Goal: Book appointment/travel/reservation

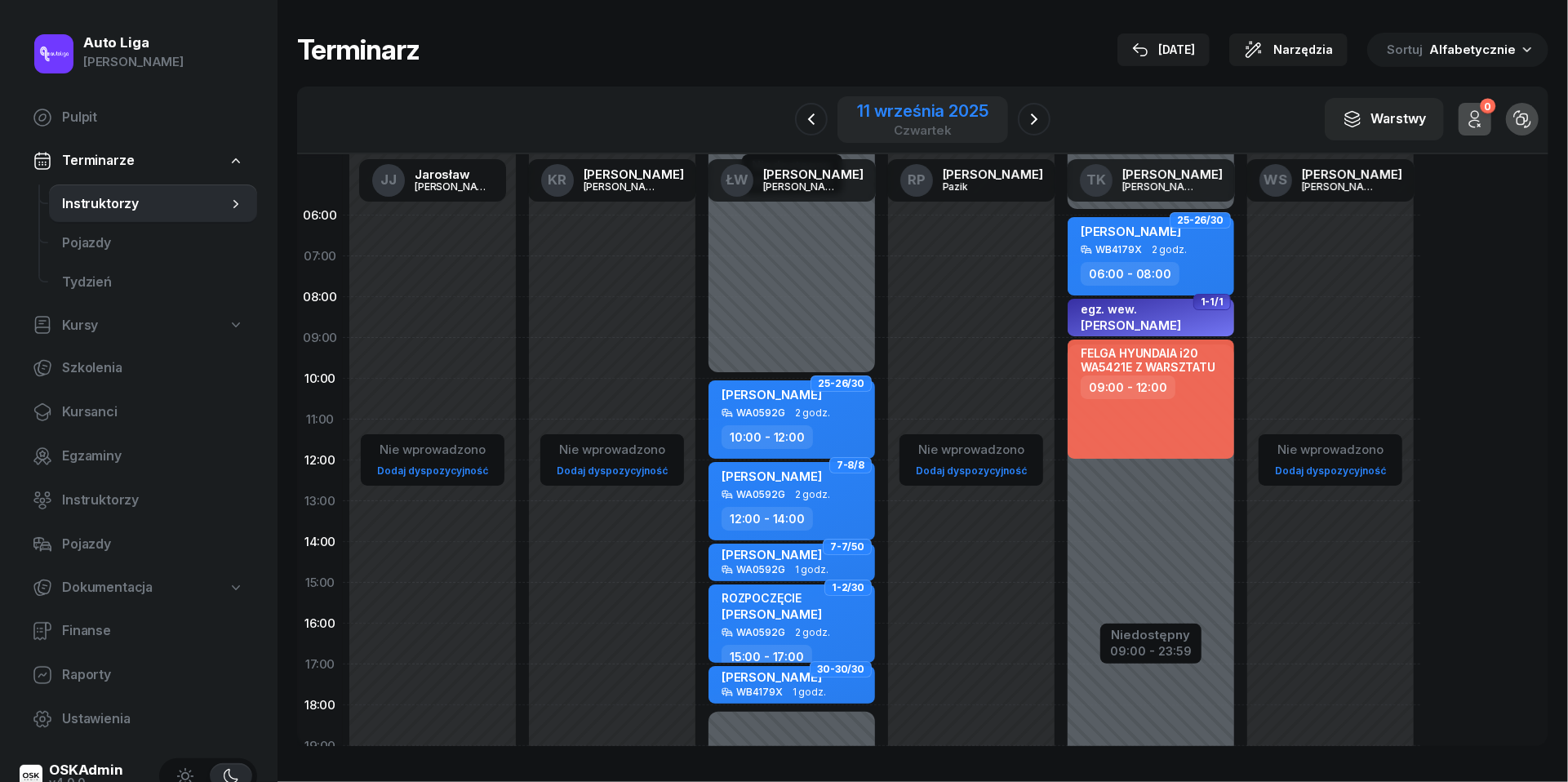
click at [908, 114] on div "11 września 2025" at bounding box center [923, 111] width 131 height 16
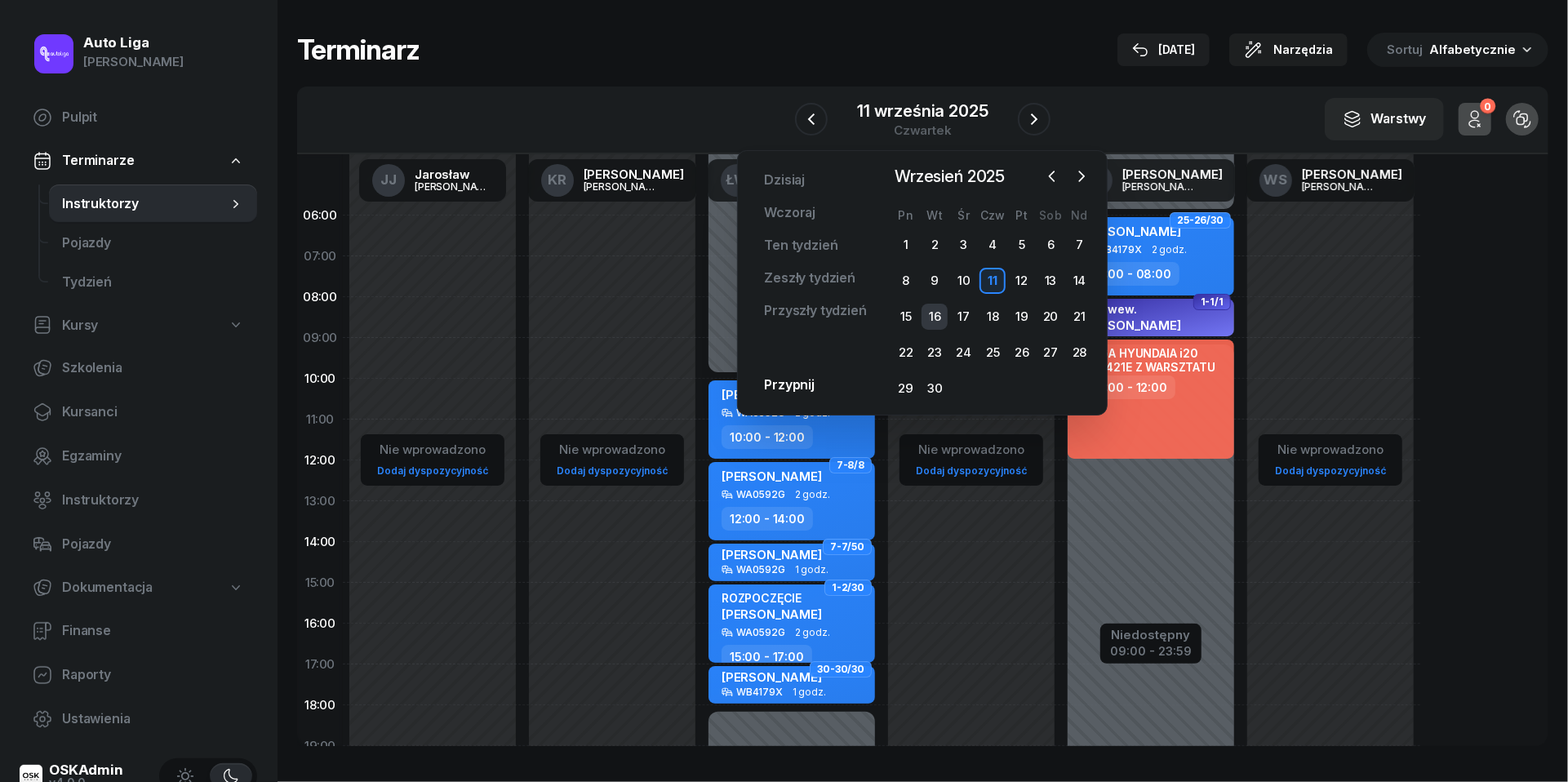
click at [935, 312] on div "16" at bounding box center [934, 316] width 26 height 26
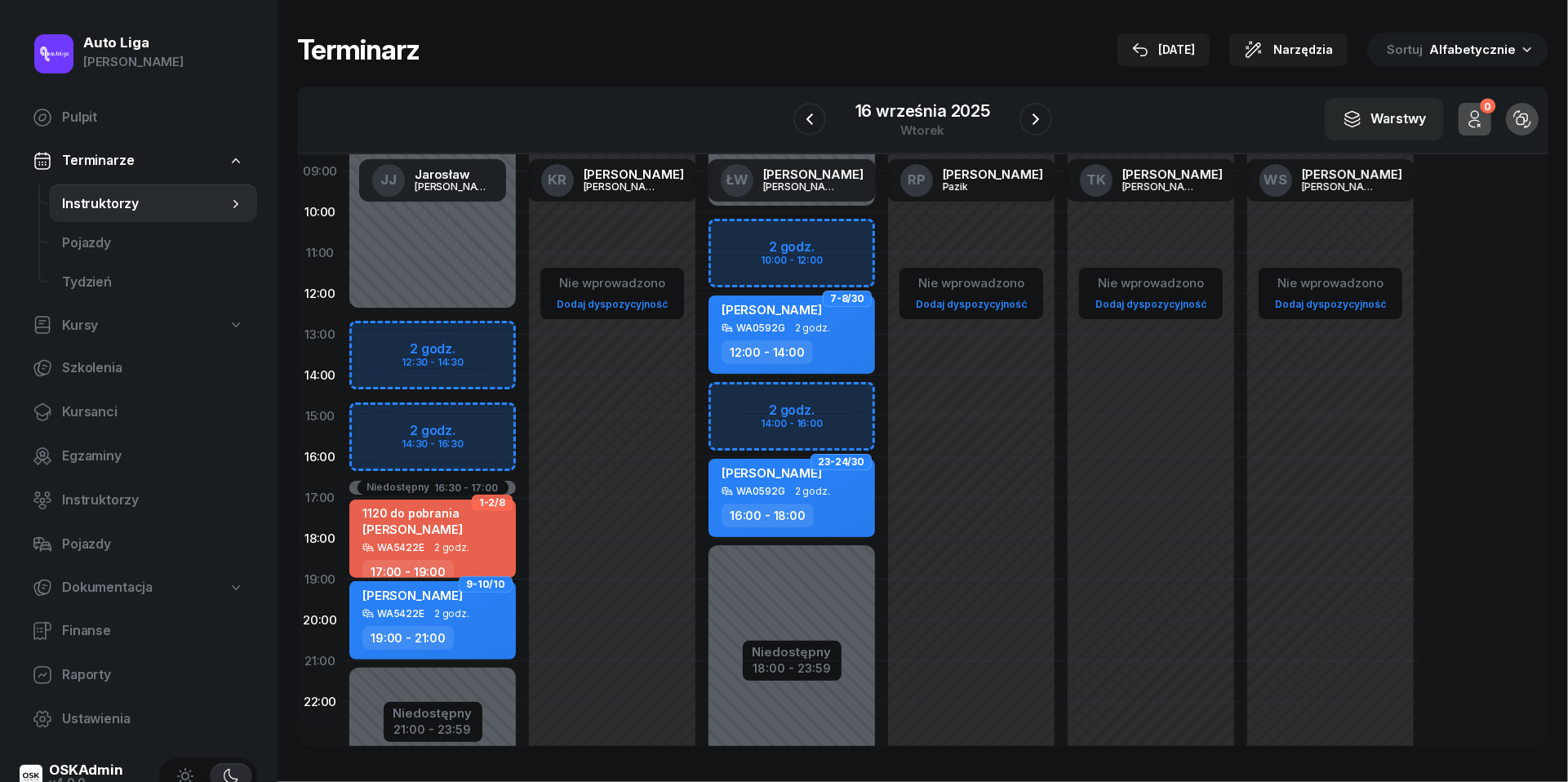
scroll to position [193, 0]
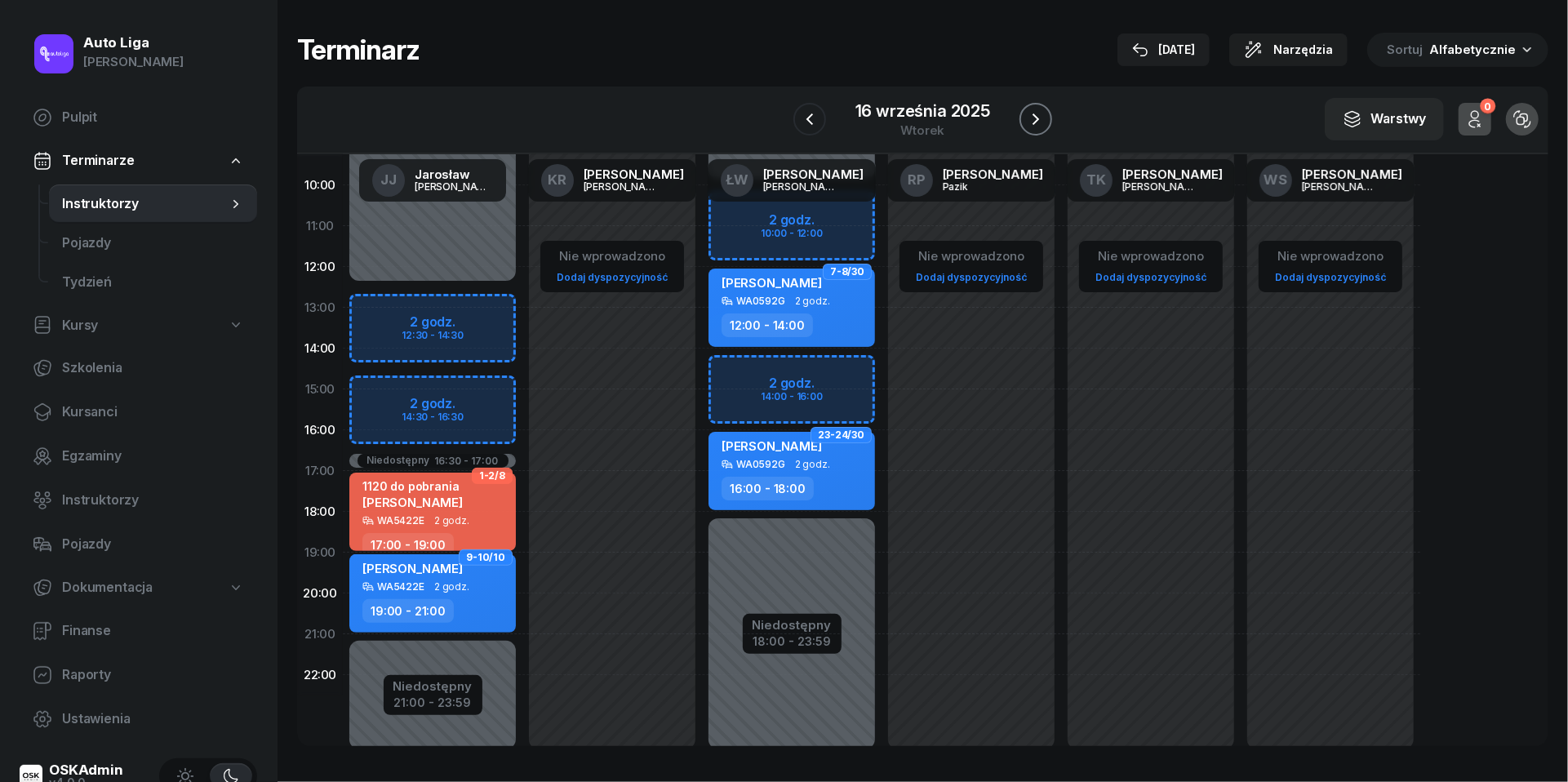
click at [1036, 114] on icon "button" at bounding box center [1036, 119] width 19 height 19
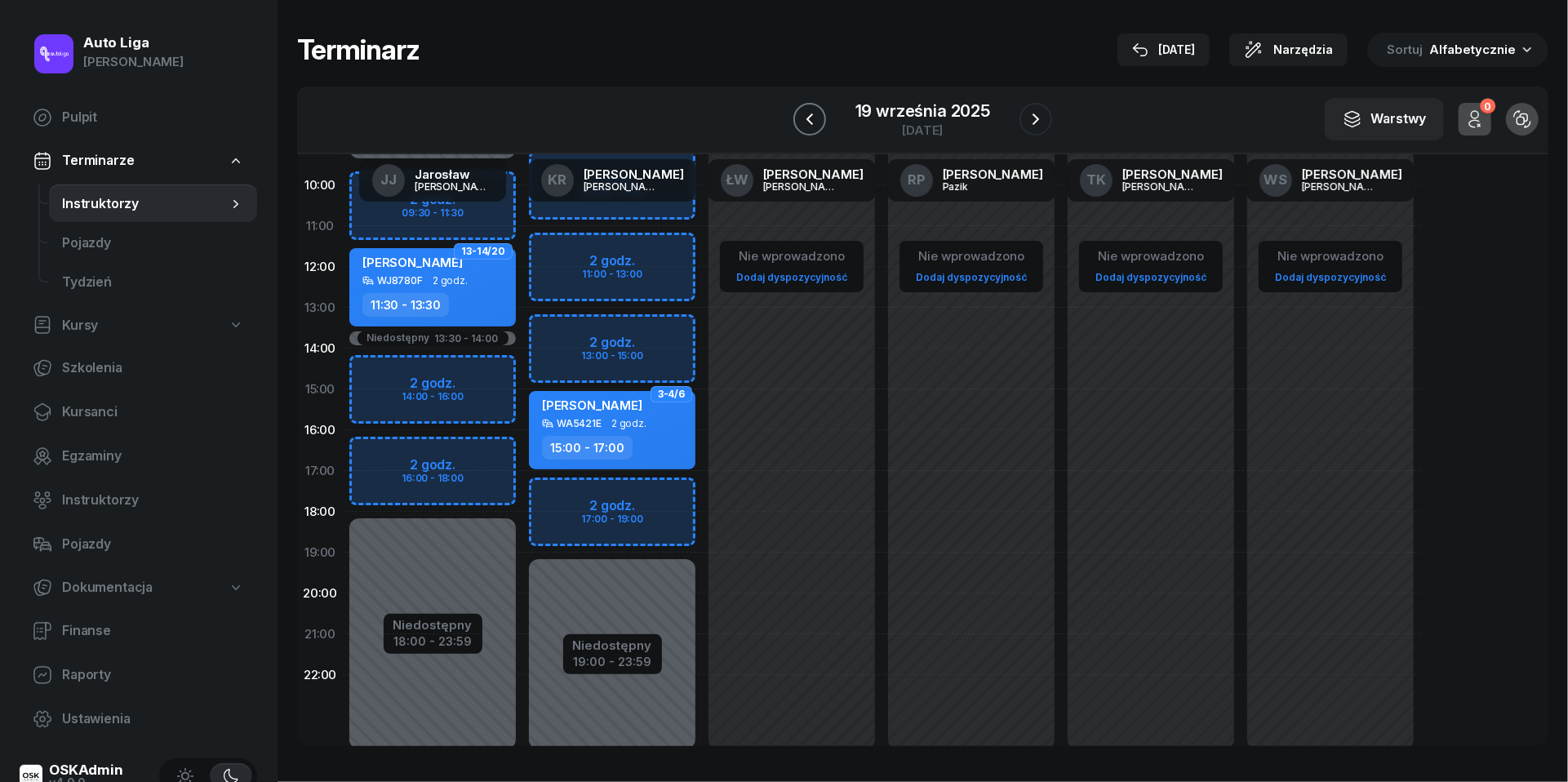
click at [818, 118] on icon "button" at bounding box center [810, 119] width 19 height 19
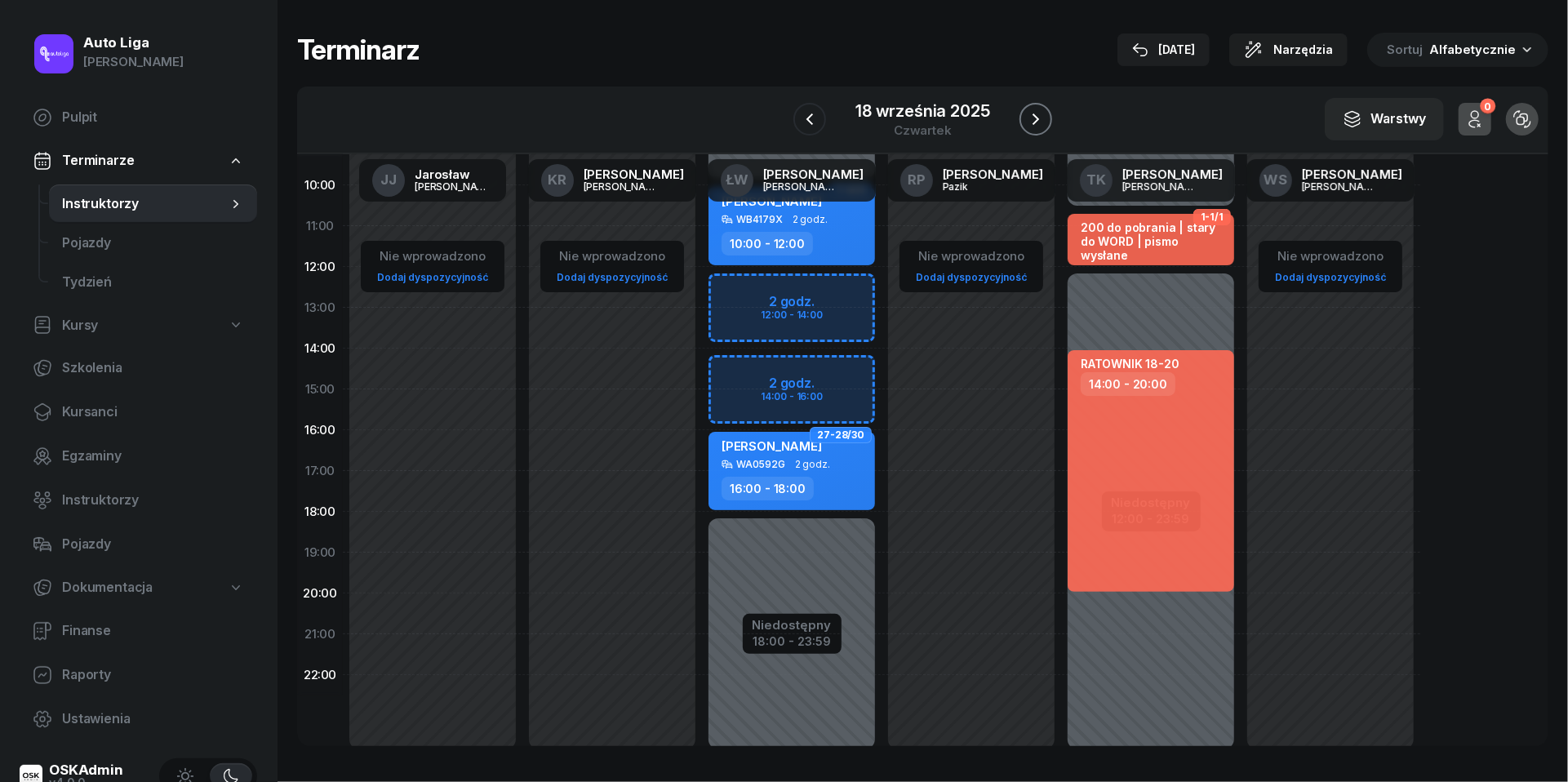
click at [1046, 119] on button "button" at bounding box center [1036, 119] width 33 height 33
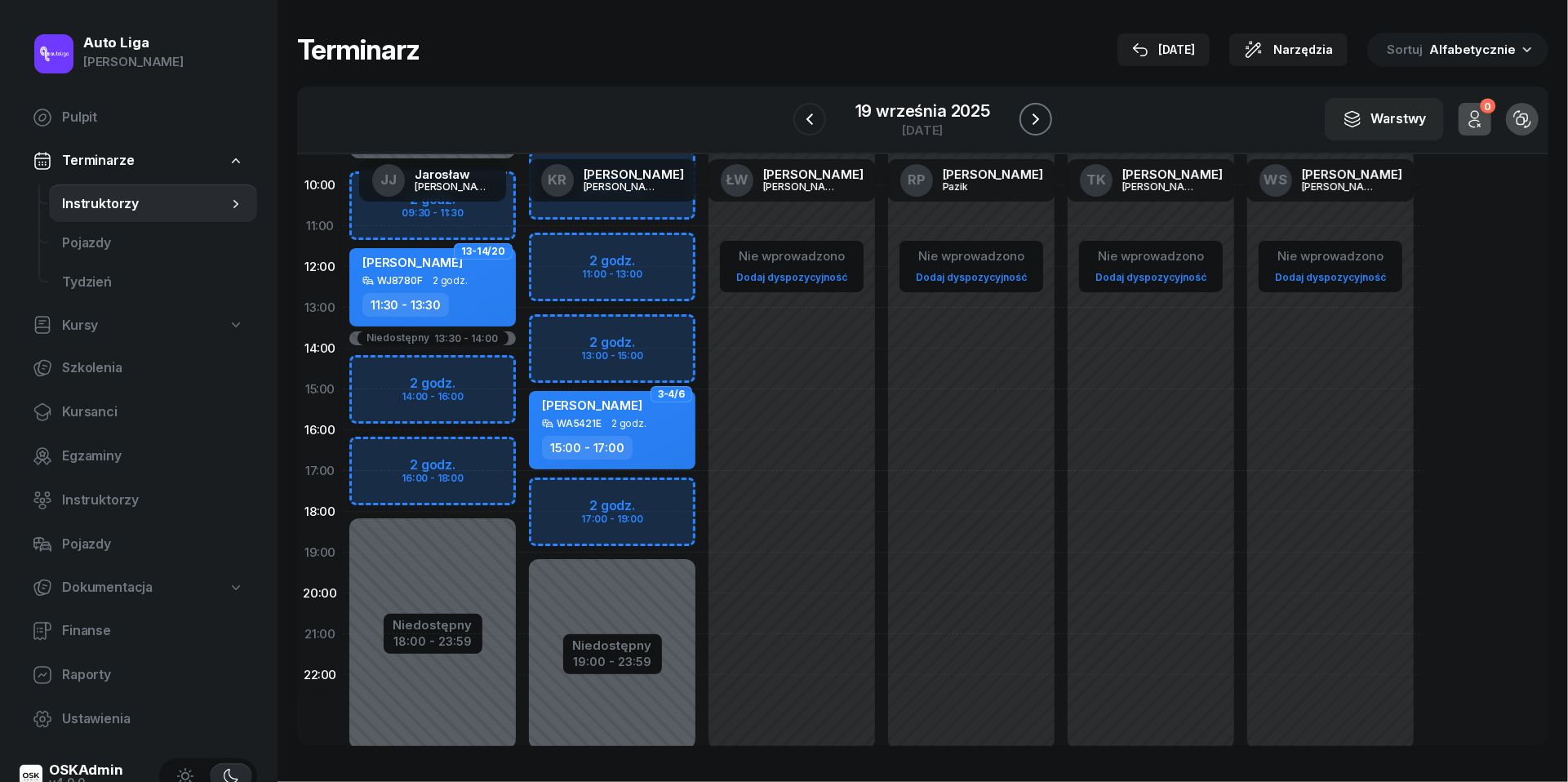
click at [1046, 119] on icon "button" at bounding box center [1036, 119] width 19 height 19
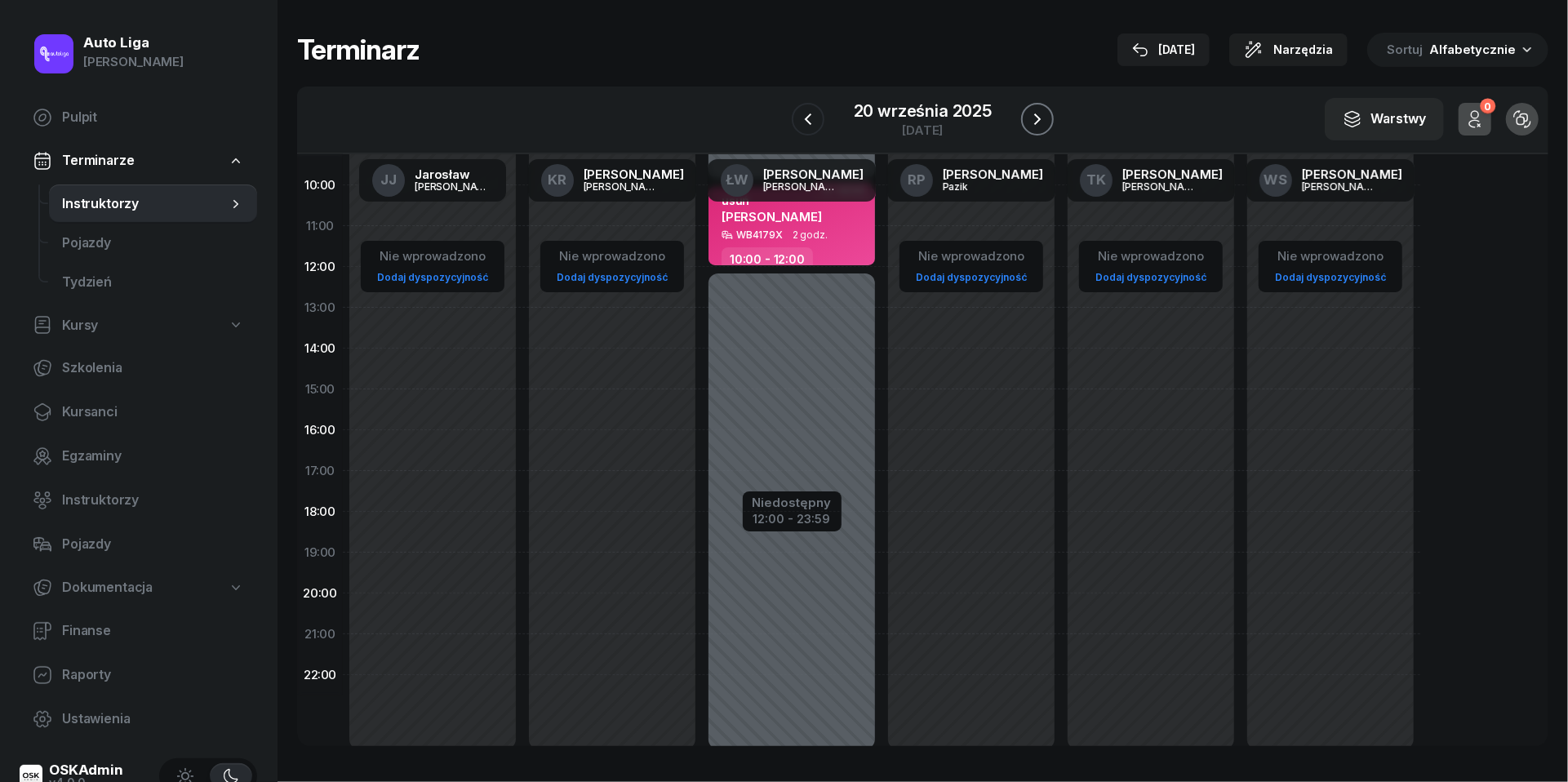
click at [1046, 119] on icon "button" at bounding box center [1037, 119] width 19 height 19
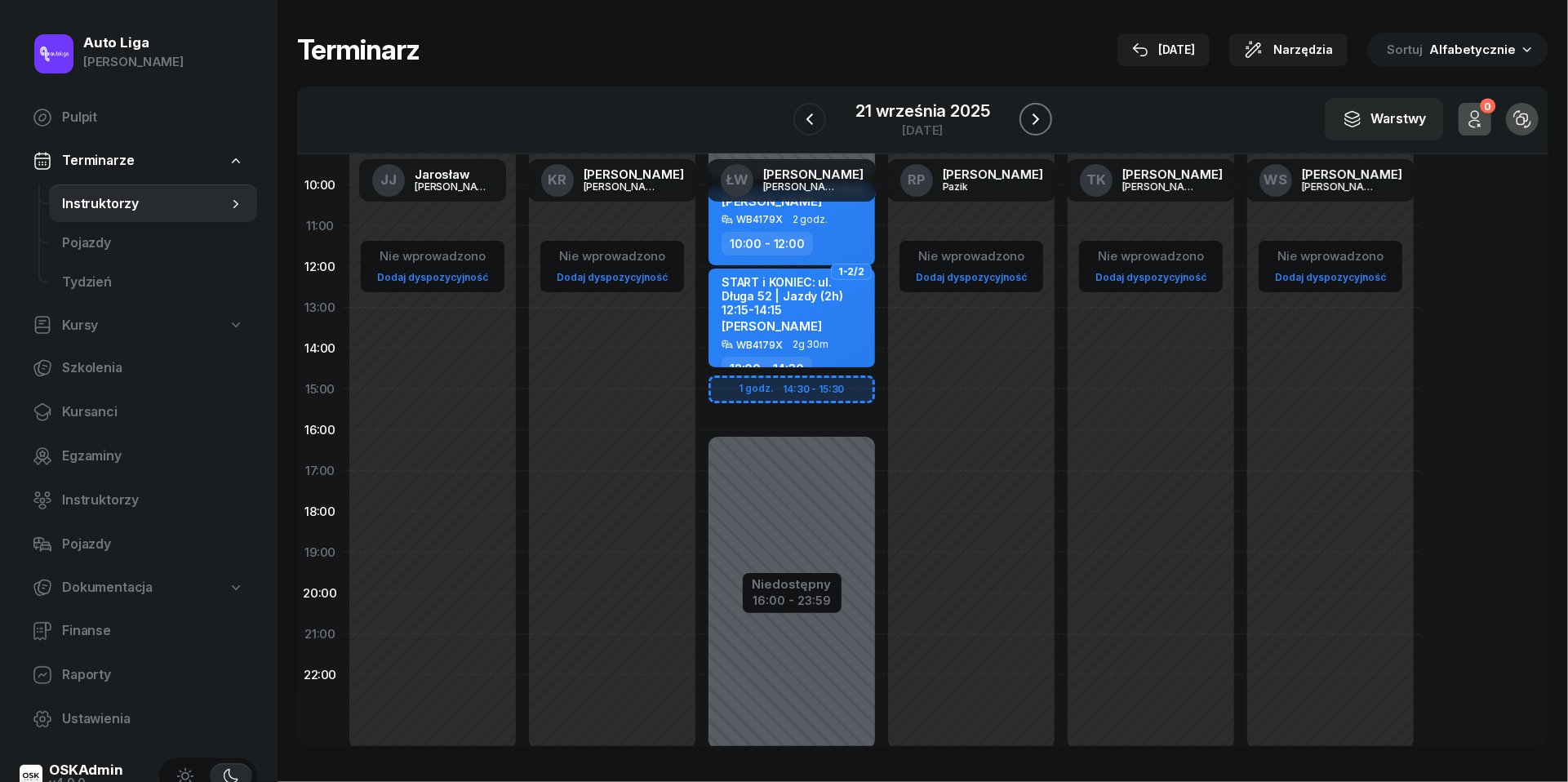
click at [1046, 119] on icon "button" at bounding box center [1036, 119] width 19 height 19
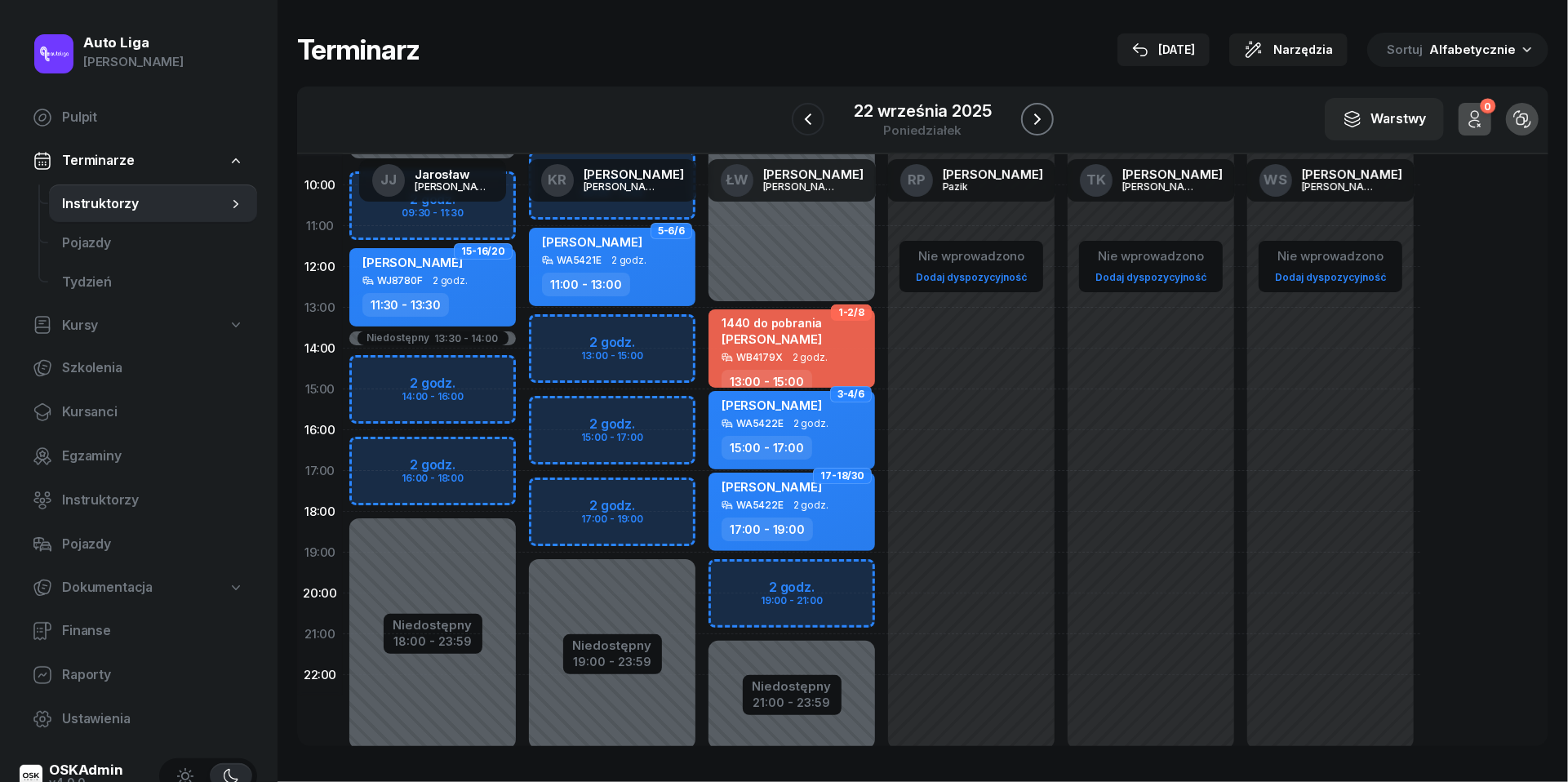
click at [1046, 119] on icon "button" at bounding box center [1037, 119] width 19 height 19
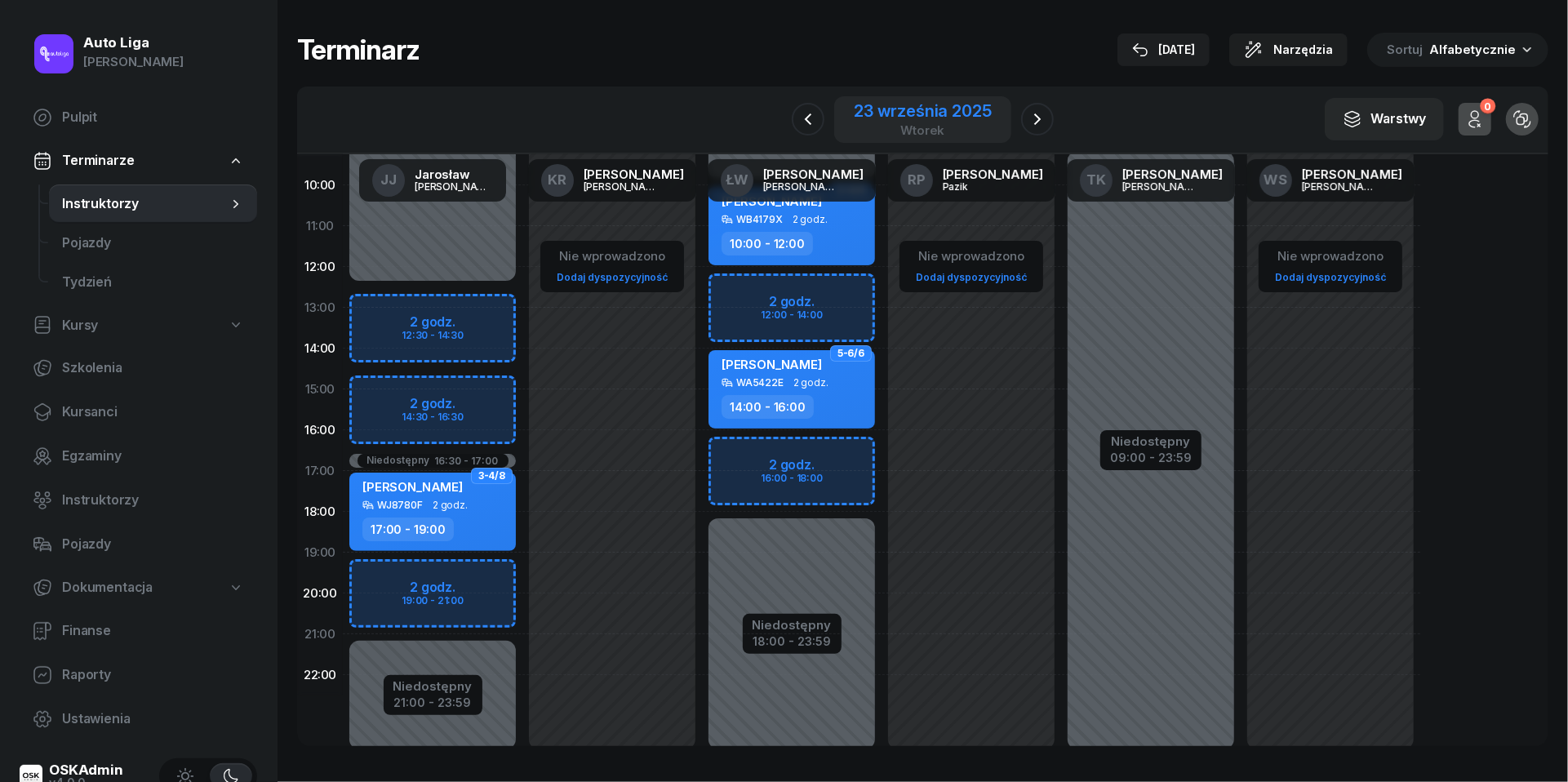
click at [937, 124] on div "wtorek" at bounding box center [923, 130] width 138 height 13
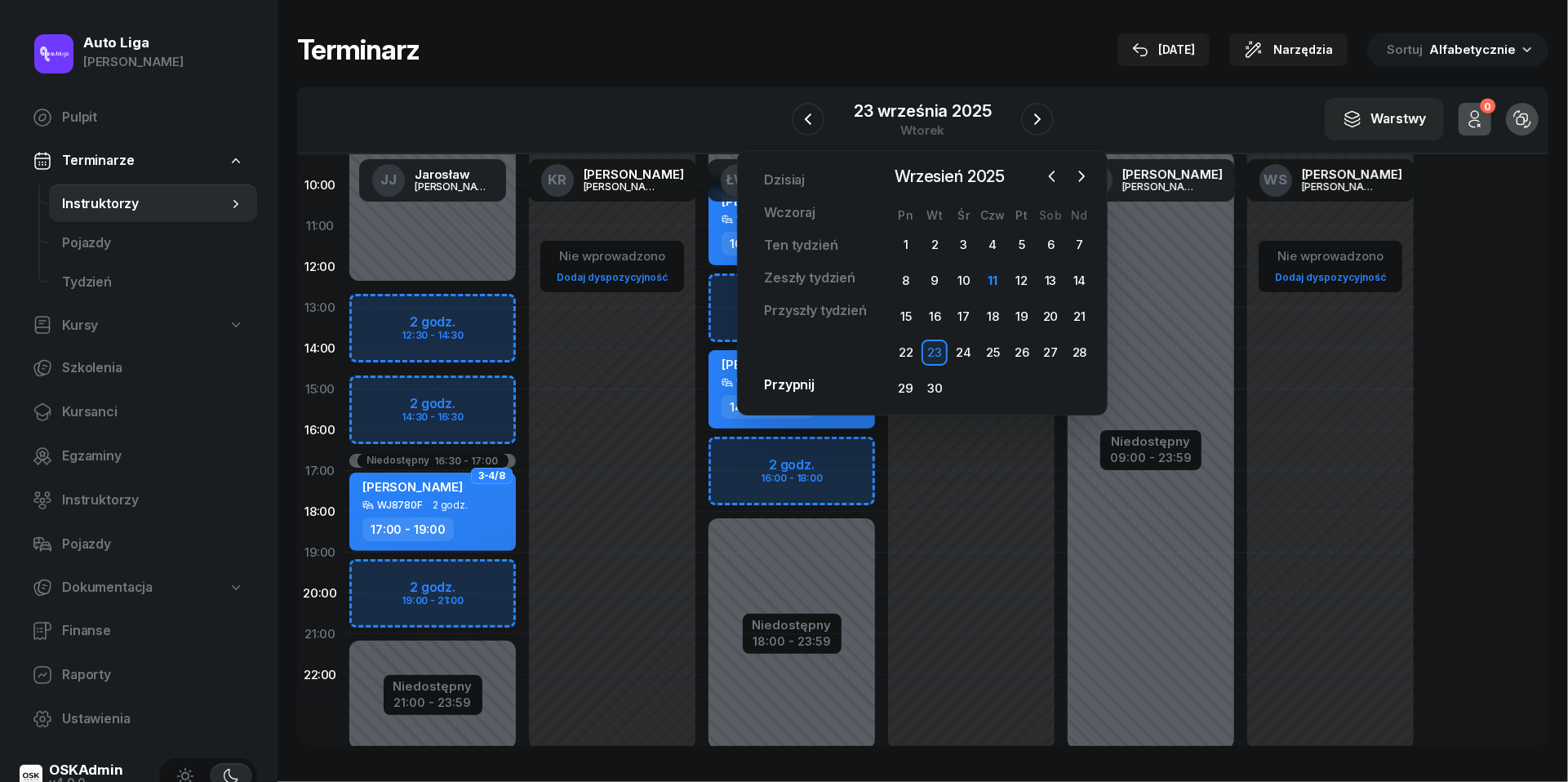
click at [1496, 423] on div "06:00 07:00 08:00 09:00 10:00 11:00 12:00 13:00 14:00 15:00 16:00 17:00 18:00 1…" at bounding box center [923, 449] width 1252 height 592
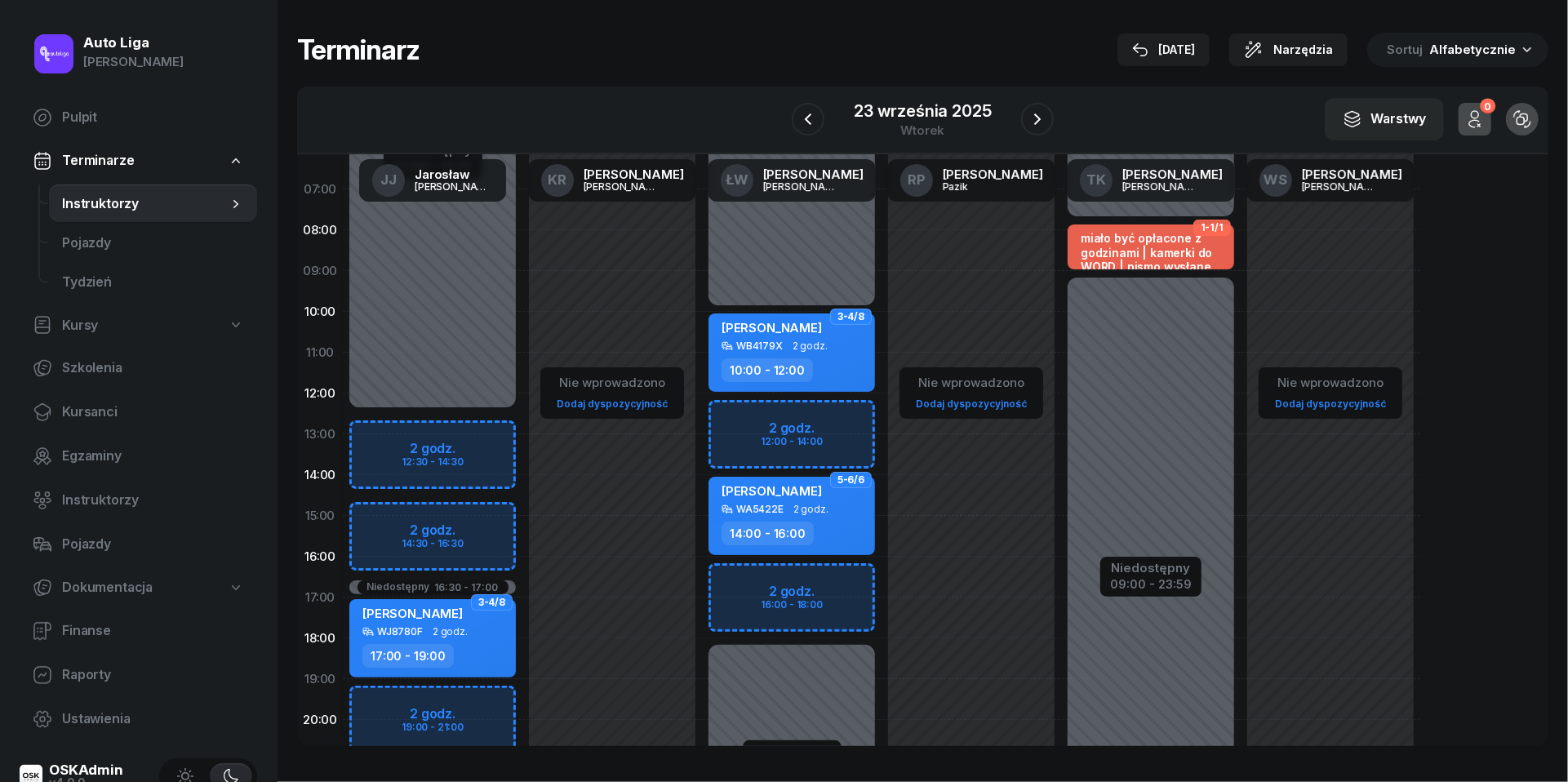
scroll to position [63, 0]
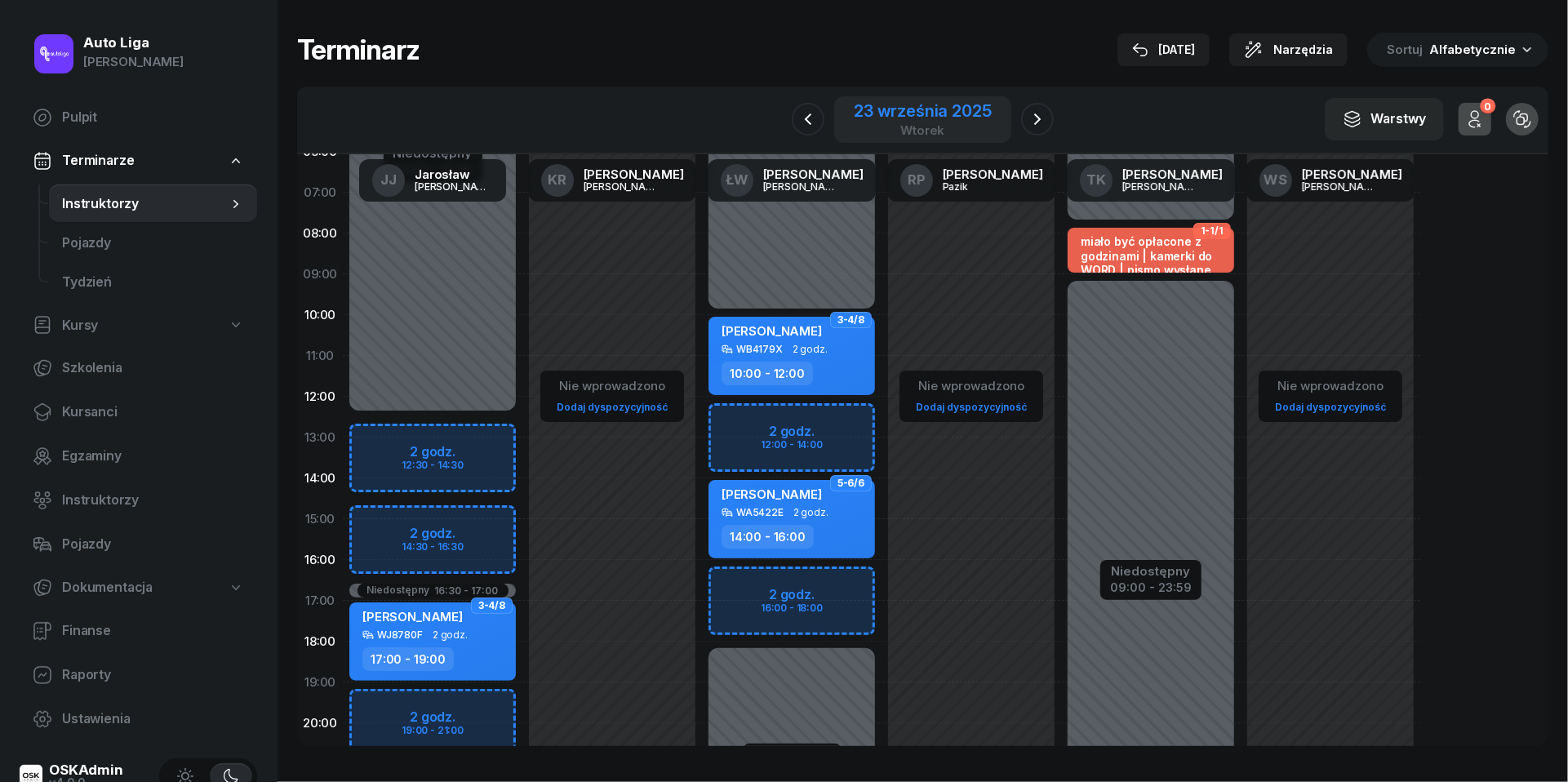
click at [919, 113] on div "23 września 2025" at bounding box center [923, 111] width 138 height 16
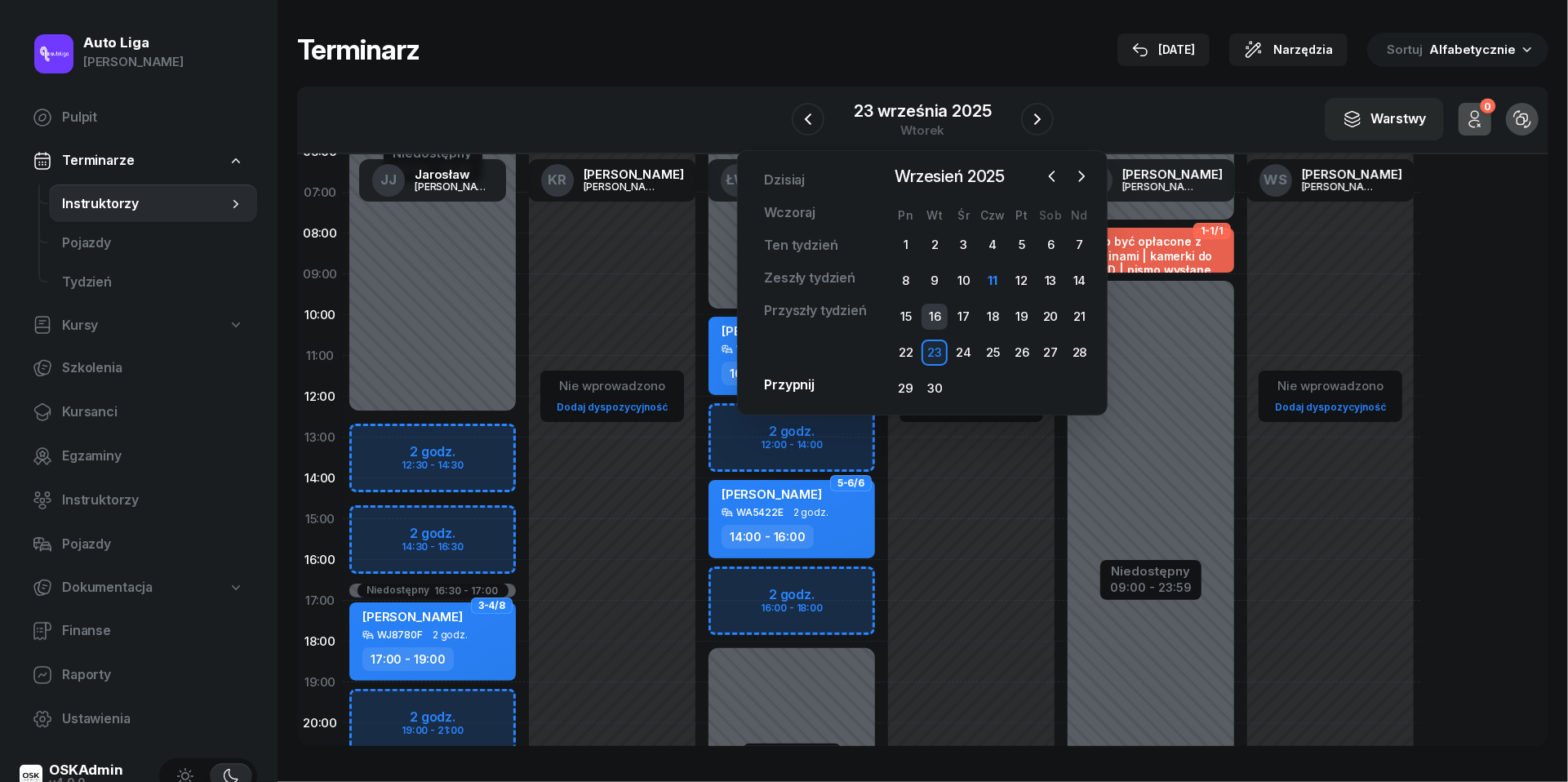
click at [937, 312] on div "16" at bounding box center [934, 316] width 26 height 26
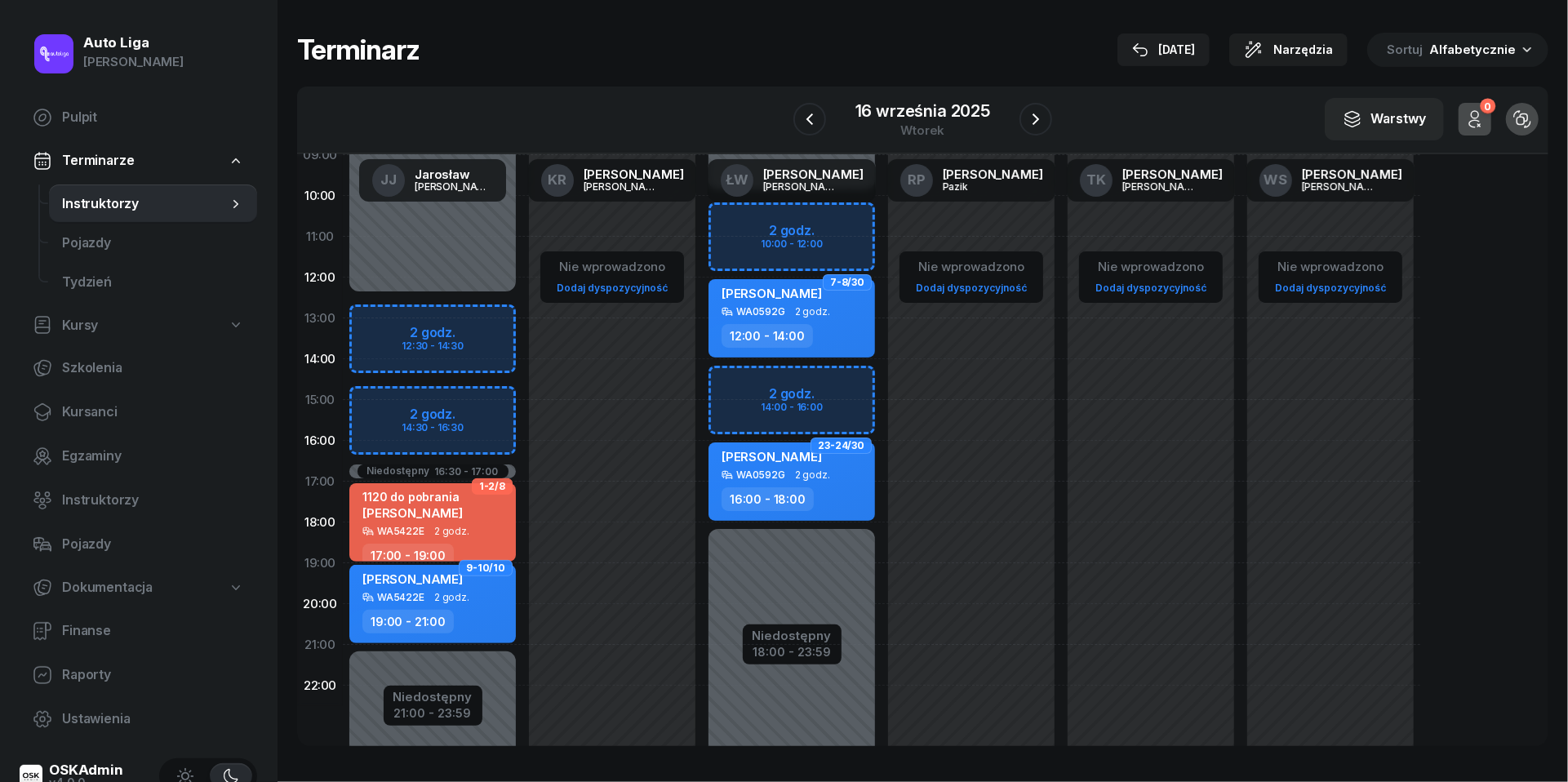
scroll to position [206, 0]
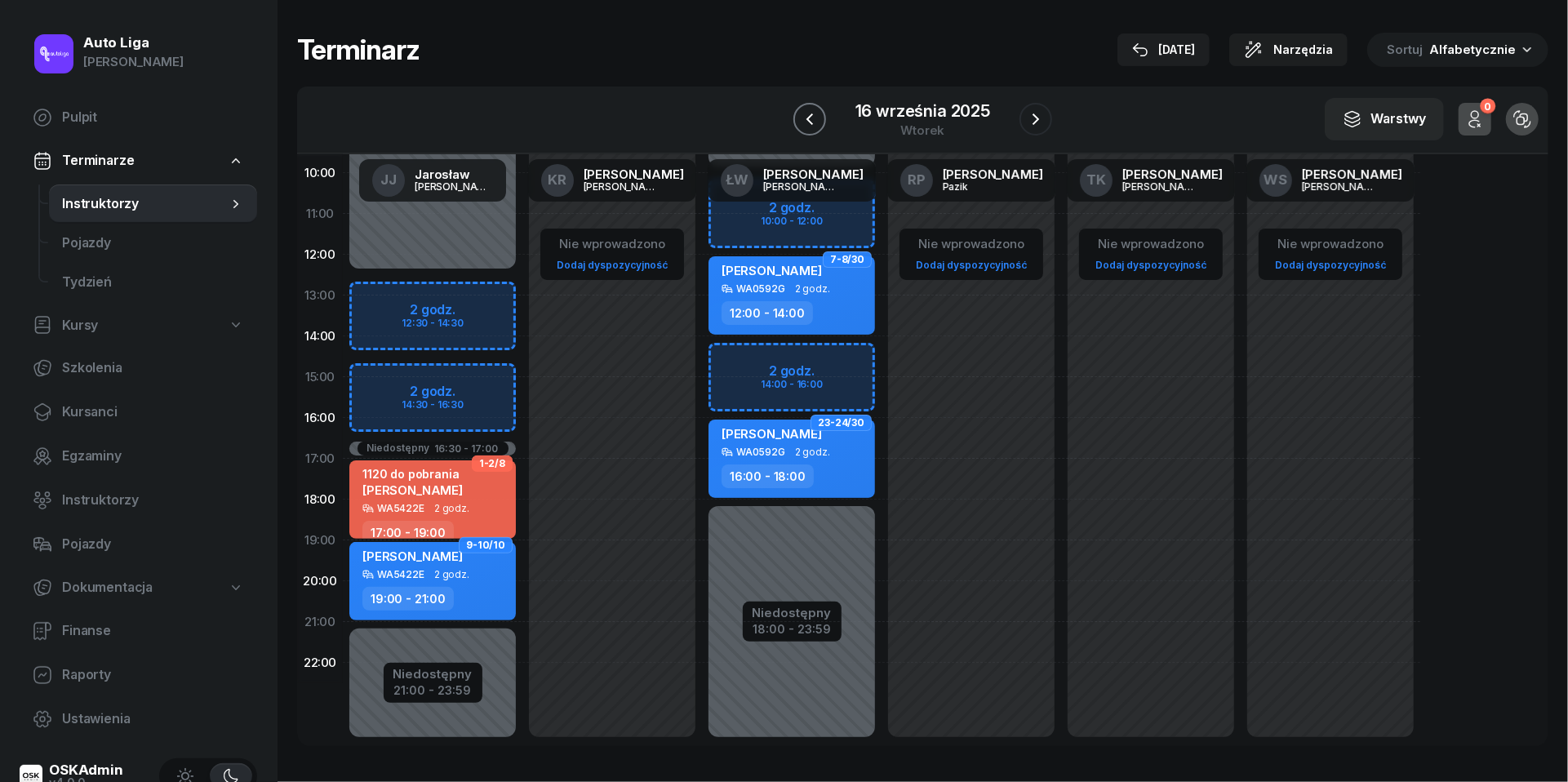
click at [806, 125] on icon "button" at bounding box center [810, 119] width 19 height 19
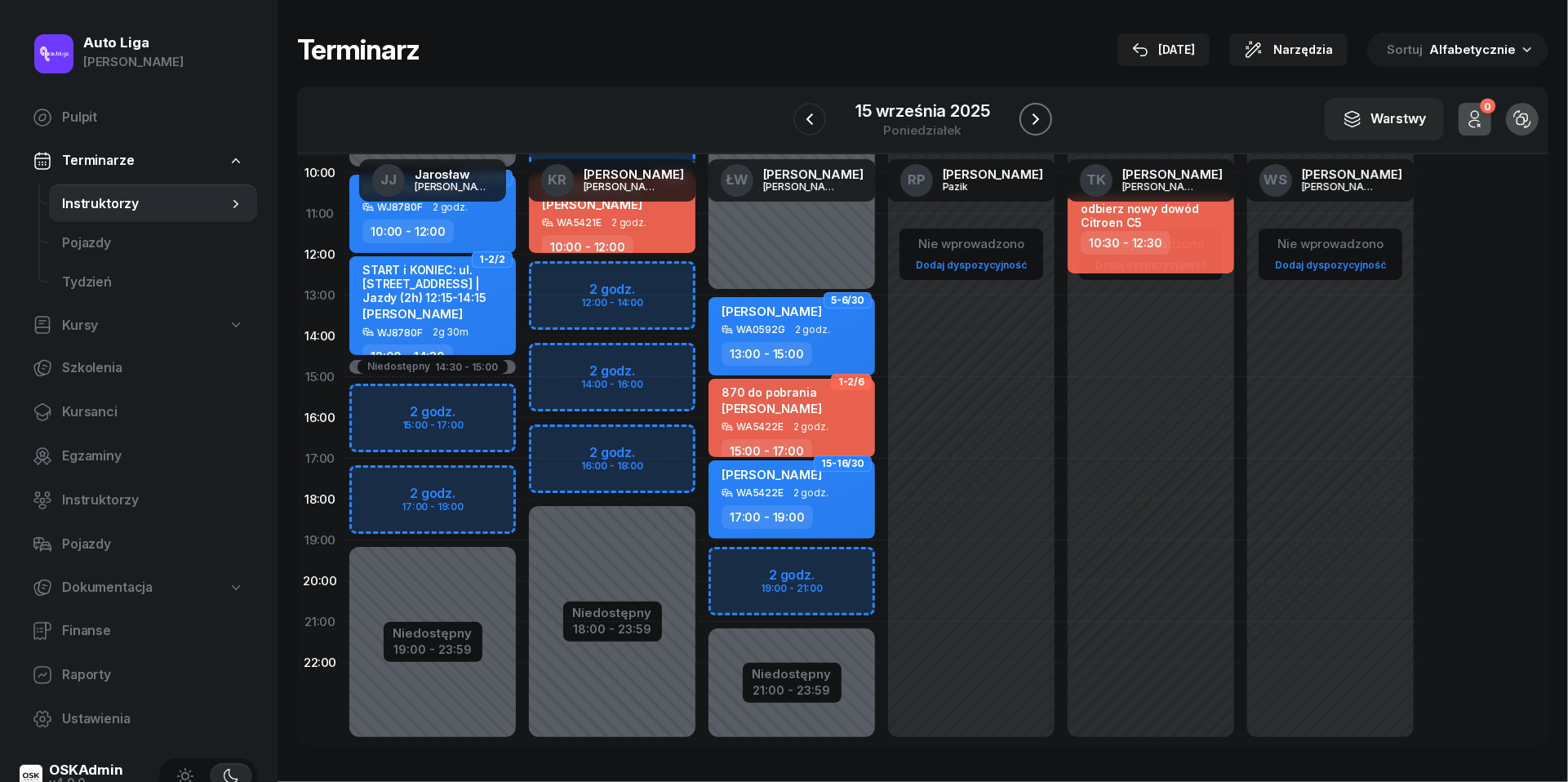
click at [1033, 114] on icon "button" at bounding box center [1035, 119] width 7 height 12
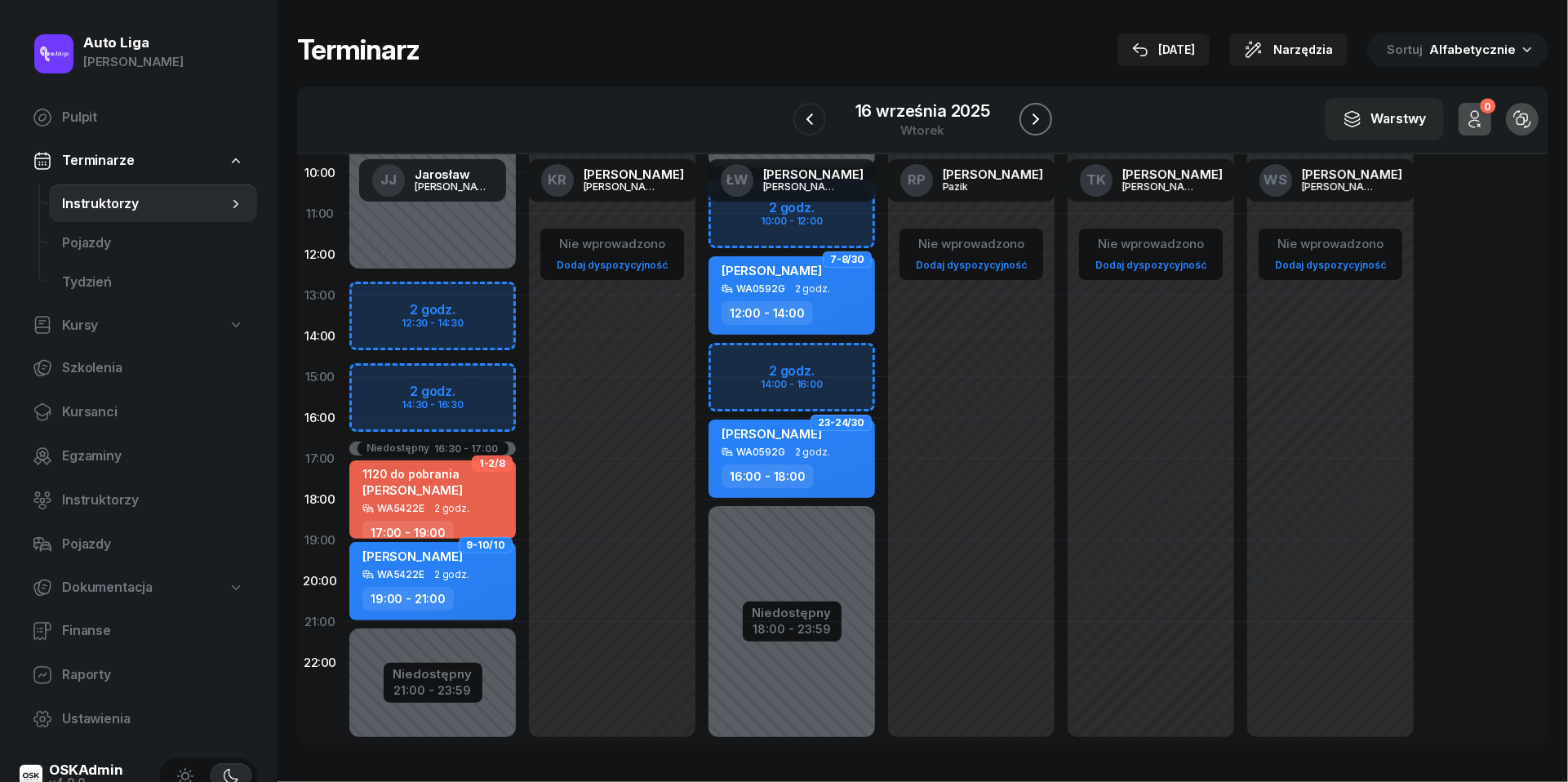
click at [1033, 114] on icon "button" at bounding box center [1035, 119] width 7 height 12
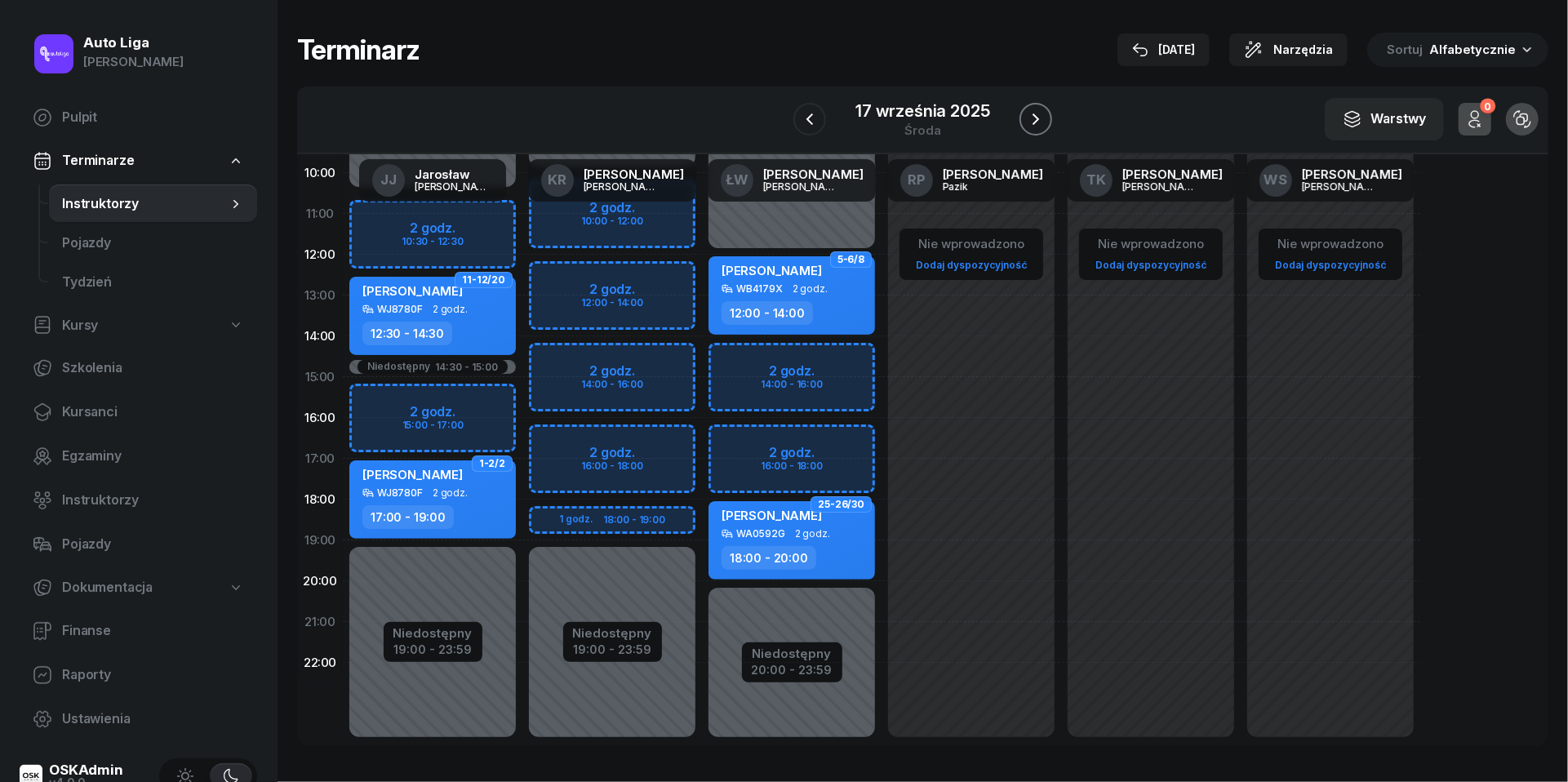
click at [1033, 114] on icon "button" at bounding box center [1035, 119] width 7 height 12
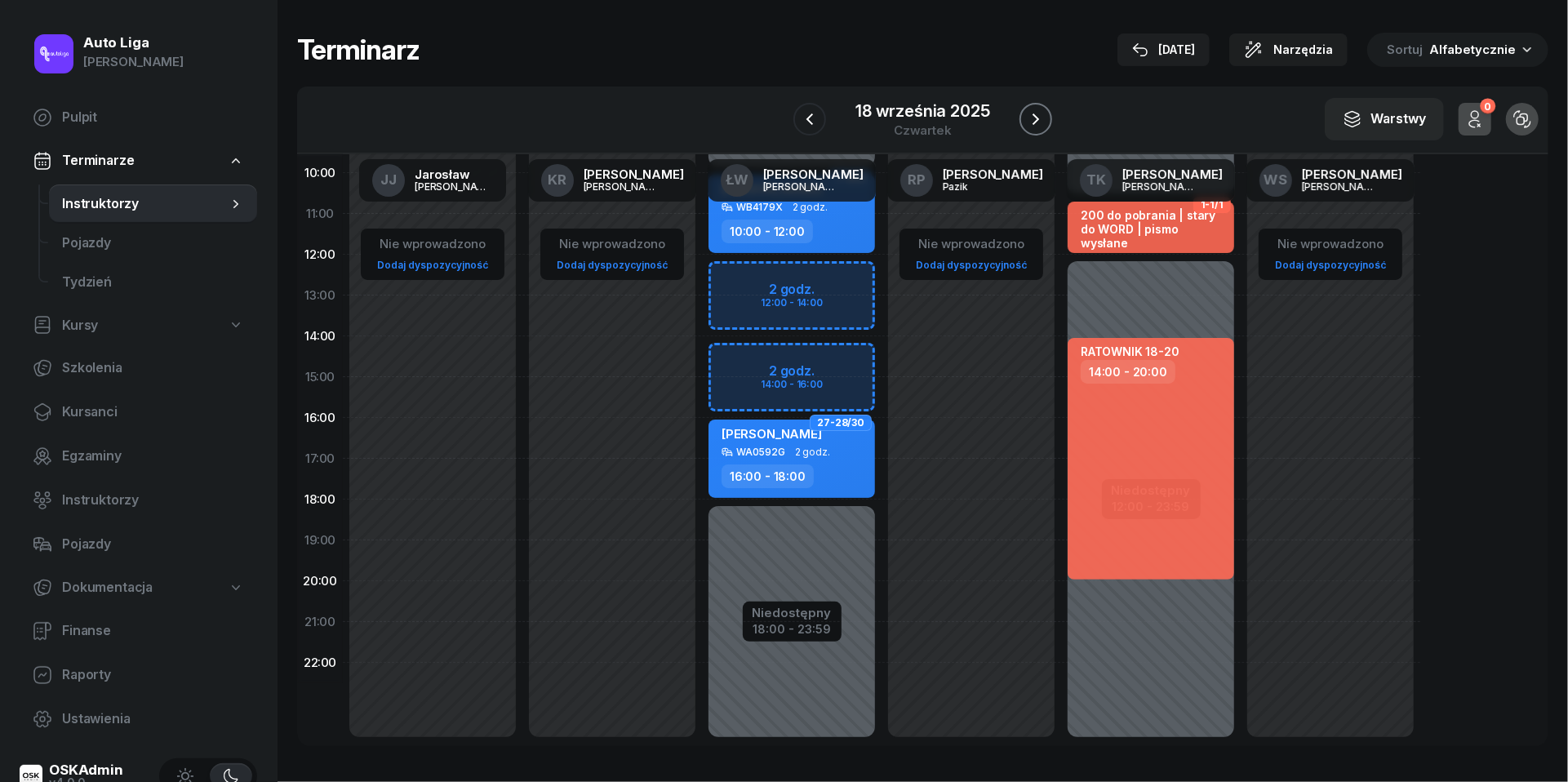
click at [1033, 116] on icon "button" at bounding box center [1036, 119] width 19 height 19
